Goal: Task Accomplishment & Management: Use online tool/utility

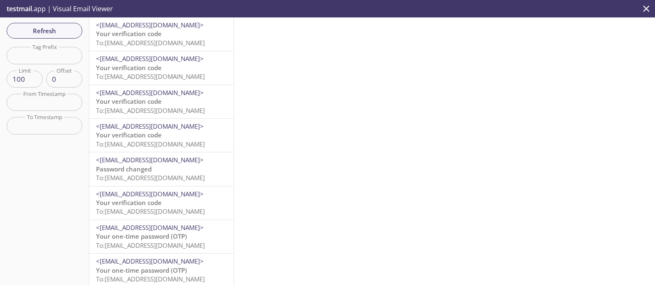
click at [125, 37] on span "Your verification code" at bounding box center [129, 34] width 66 height 8
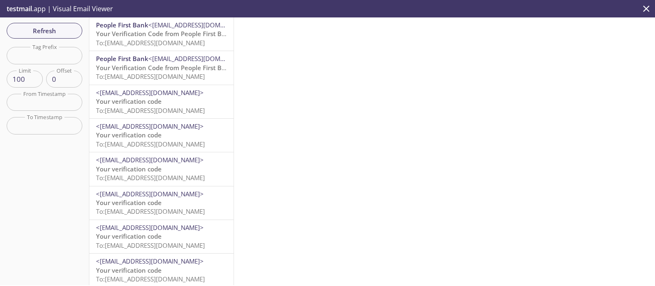
click at [138, 41] on span "To: ta.75372@inbox.testmail.app" at bounding box center [150, 43] width 109 height 8
